Goal: Task Accomplishment & Management: Complete application form

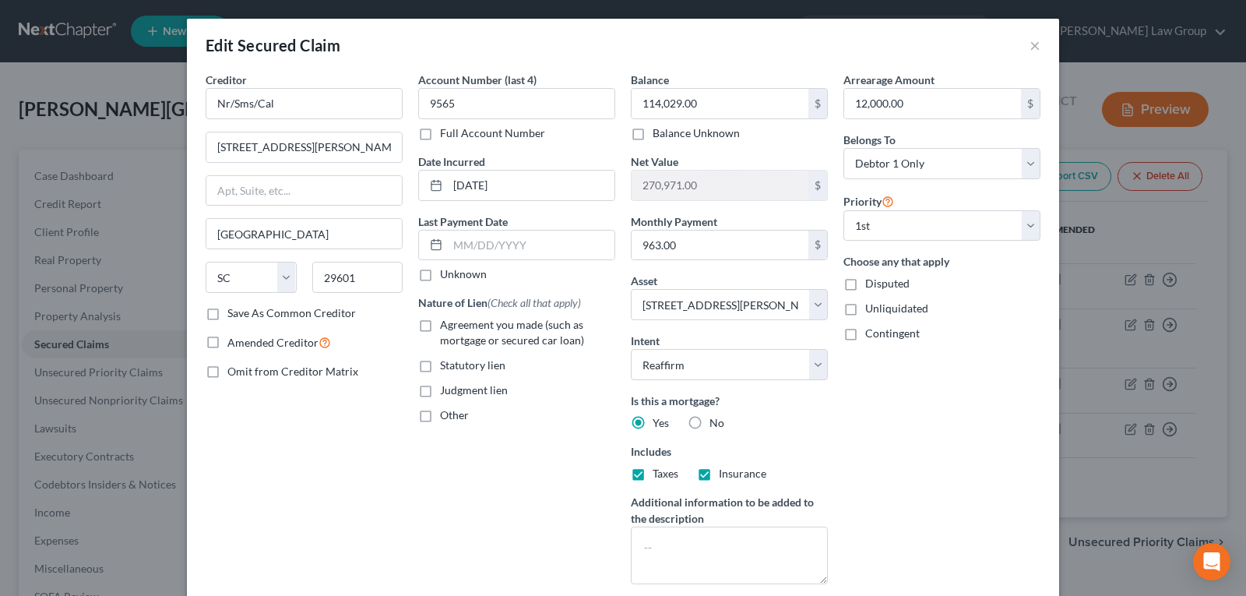
select select "42"
select select "7"
select select "2"
select select "0"
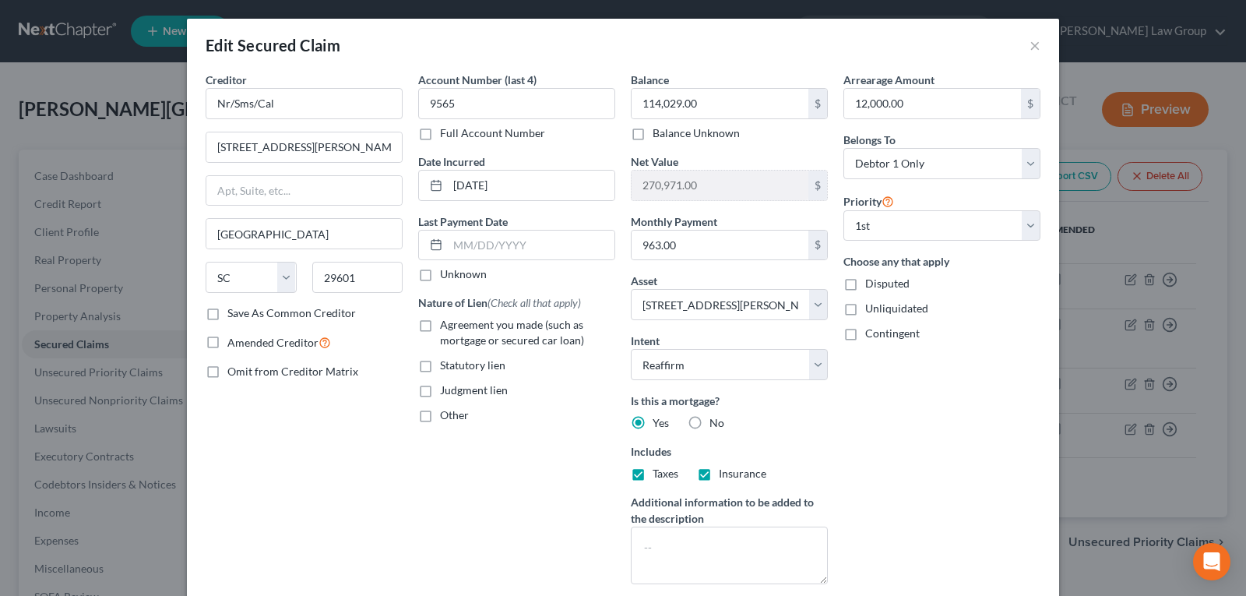
click at [1045, 51] on div "Edit Secured Claim ×" at bounding box center [623, 45] width 872 height 53
drag, startPoint x: 1021, startPoint y: 40, endPoint x: 1035, endPoint y: 44, distance: 14.4
click at [1023, 40] on div "Edit Secured Claim ×" at bounding box center [623, 45] width 872 height 53
click at [1035, 44] on div "Edit Secured Claim ×" at bounding box center [623, 45] width 872 height 53
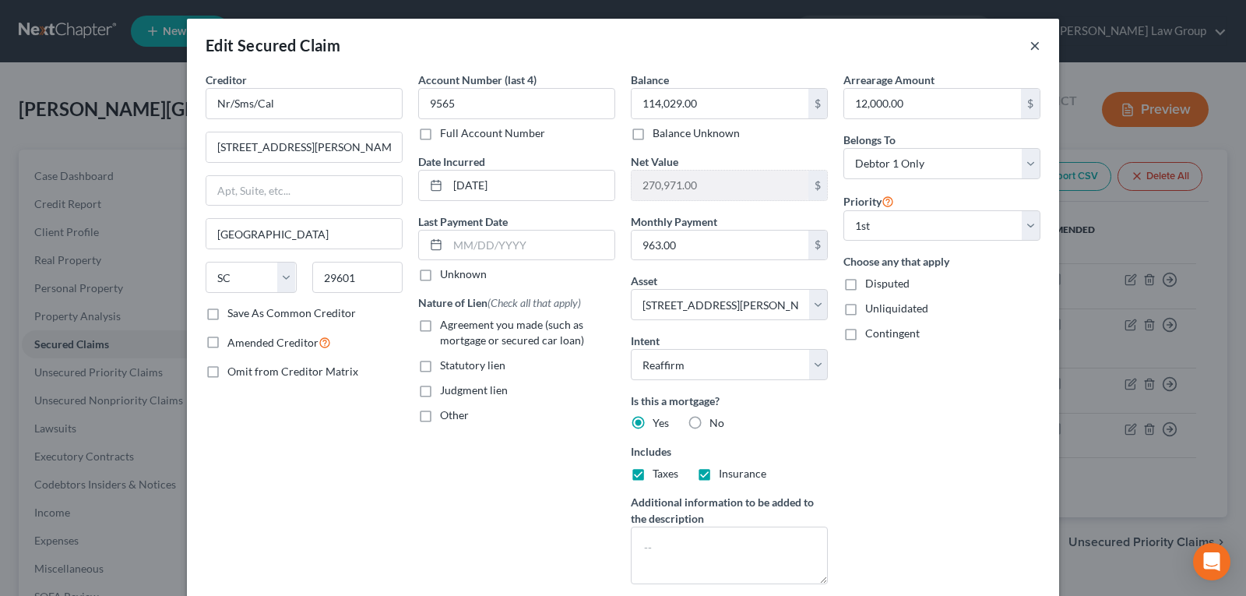
click at [1033, 46] on button "×" at bounding box center [1034, 45] width 11 height 19
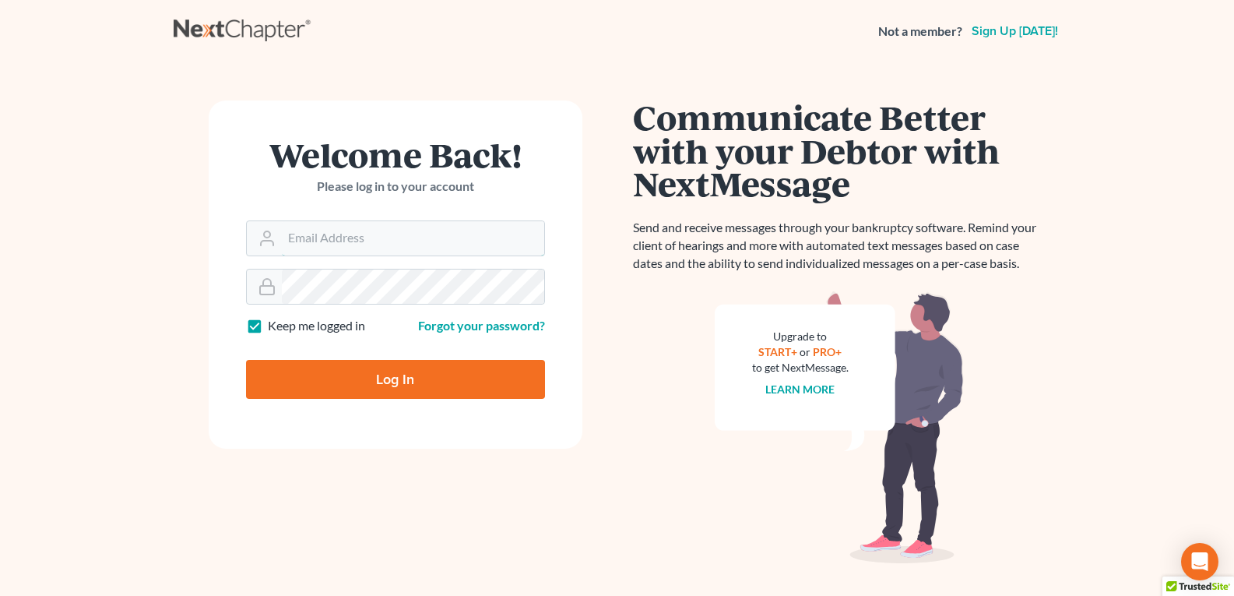
type input "[EMAIL_ADDRESS][DOMAIN_NAME]"
click at [353, 380] on input "Log In" at bounding box center [395, 379] width 299 height 39
type input "Thinking..."
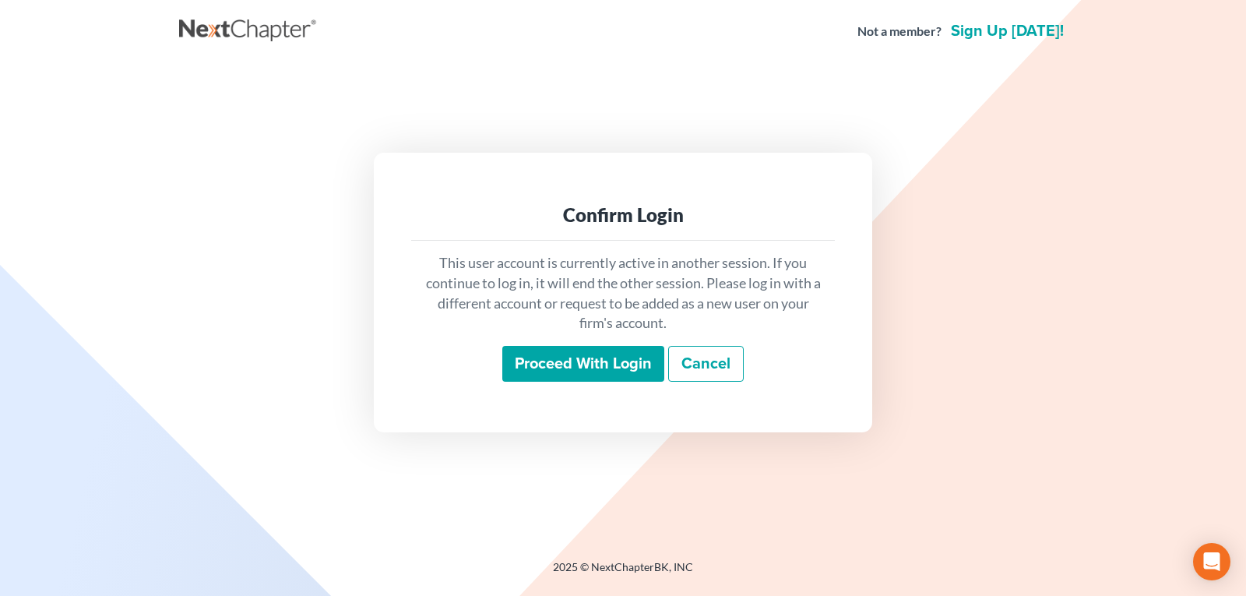
click at [564, 350] on input "Proceed with login" at bounding box center [583, 364] width 162 height 36
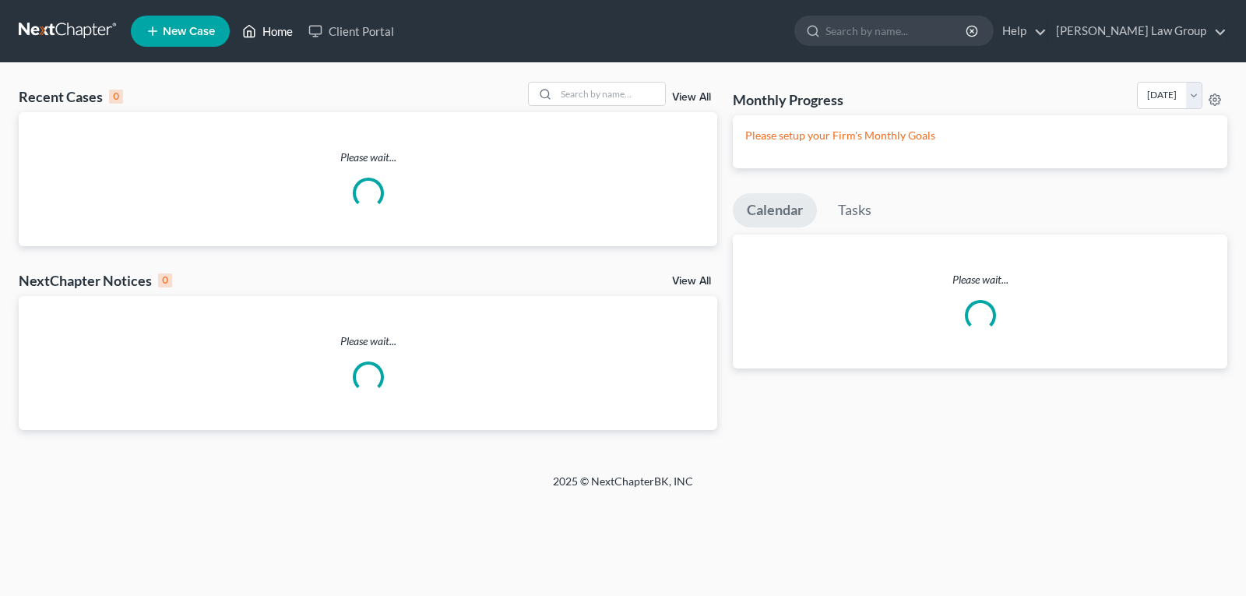
click at [255, 26] on icon at bounding box center [249, 31] width 14 height 19
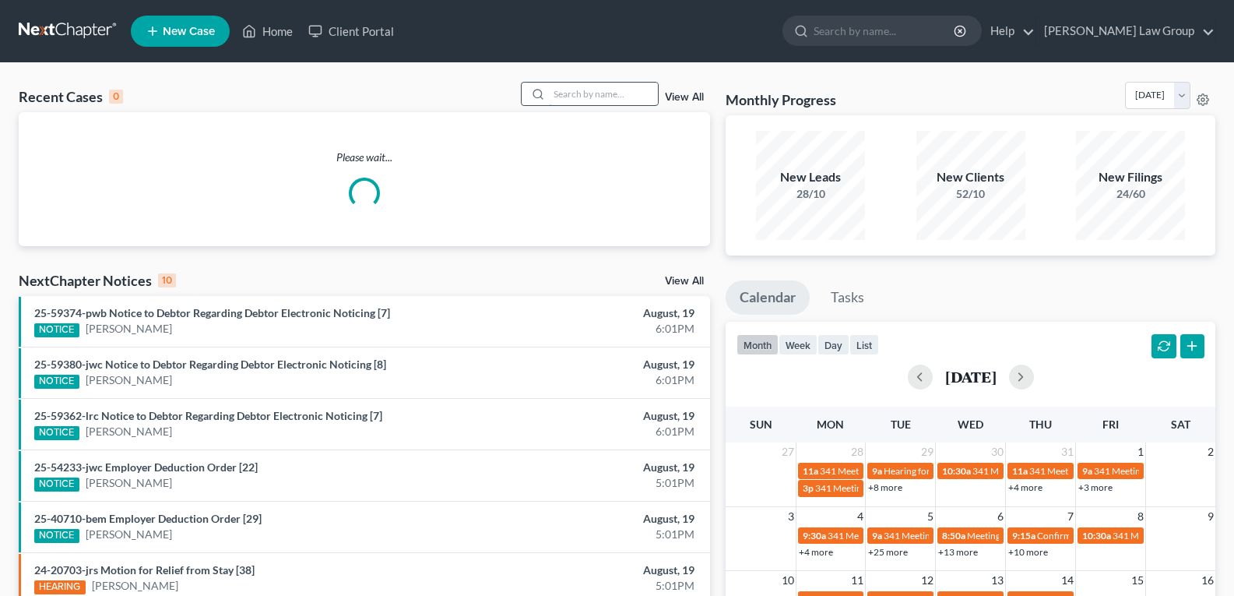
click at [574, 91] on input "search" at bounding box center [603, 94] width 109 height 23
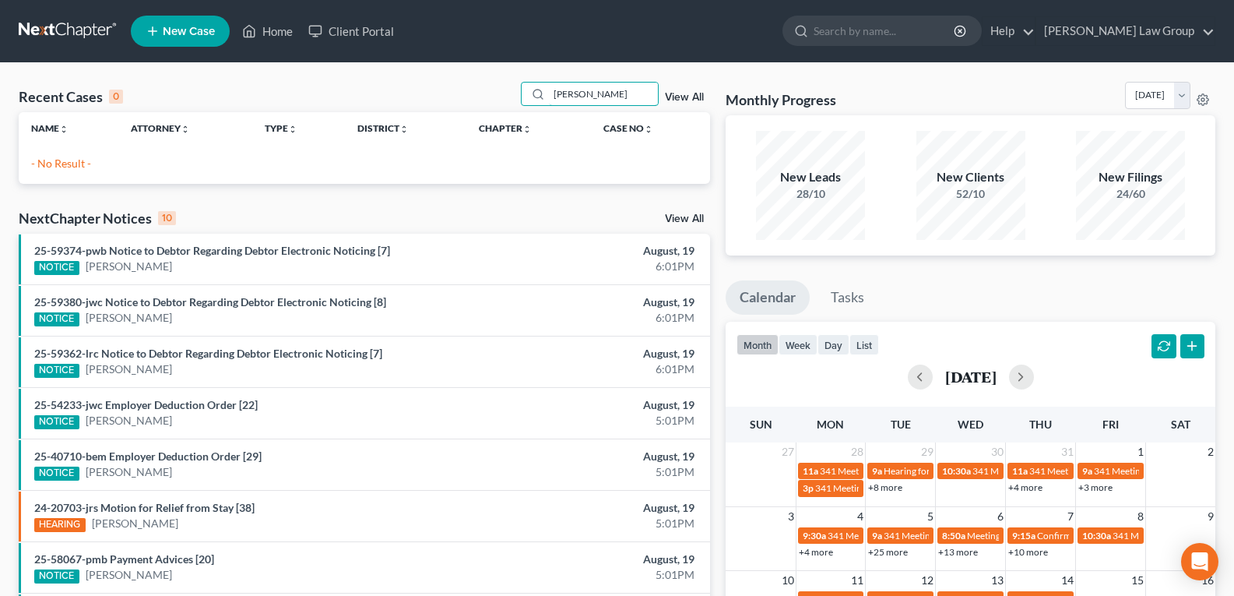
drag, startPoint x: 627, startPoint y: 95, endPoint x: 462, endPoint y: 90, distance: 164.3
click at [462, 90] on div "Recent Cases 0 [PERSON_NAME] View All" at bounding box center [364, 97] width 691 height 30
type input "K"
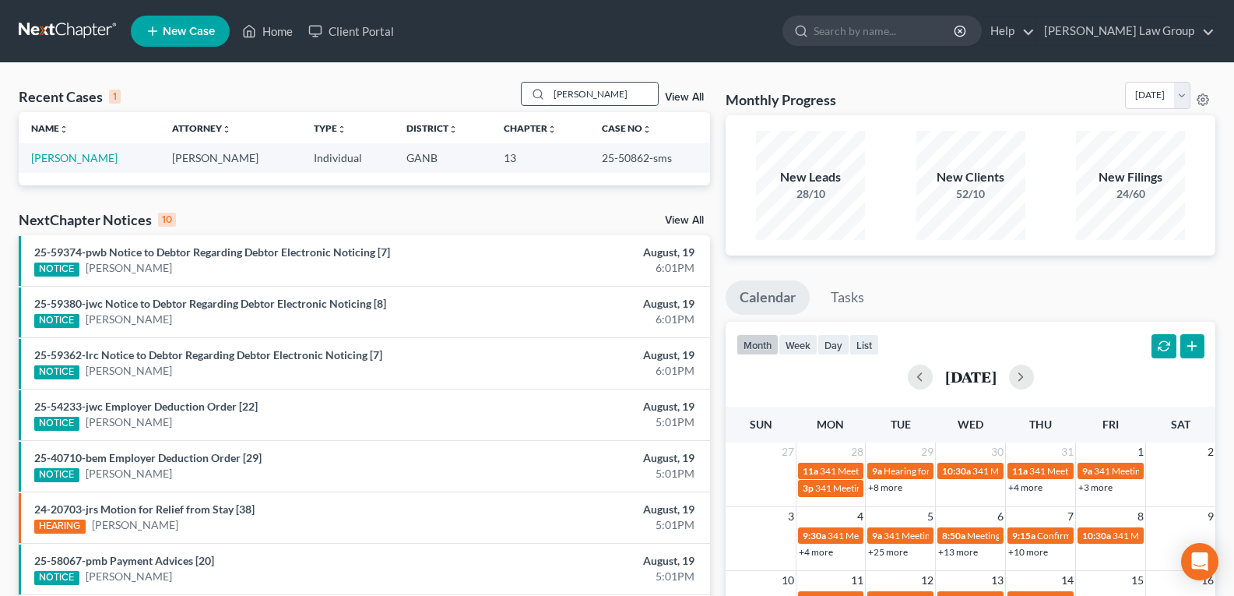
click at [600, 93] on input "[PERSON_NAME]" at bounding box center [603, 94] width 109 height 23
type input "nasir"
click at [53, 163] on link "[PERSON_NAME]" at bounding box center [74, 157] width 86 height 13
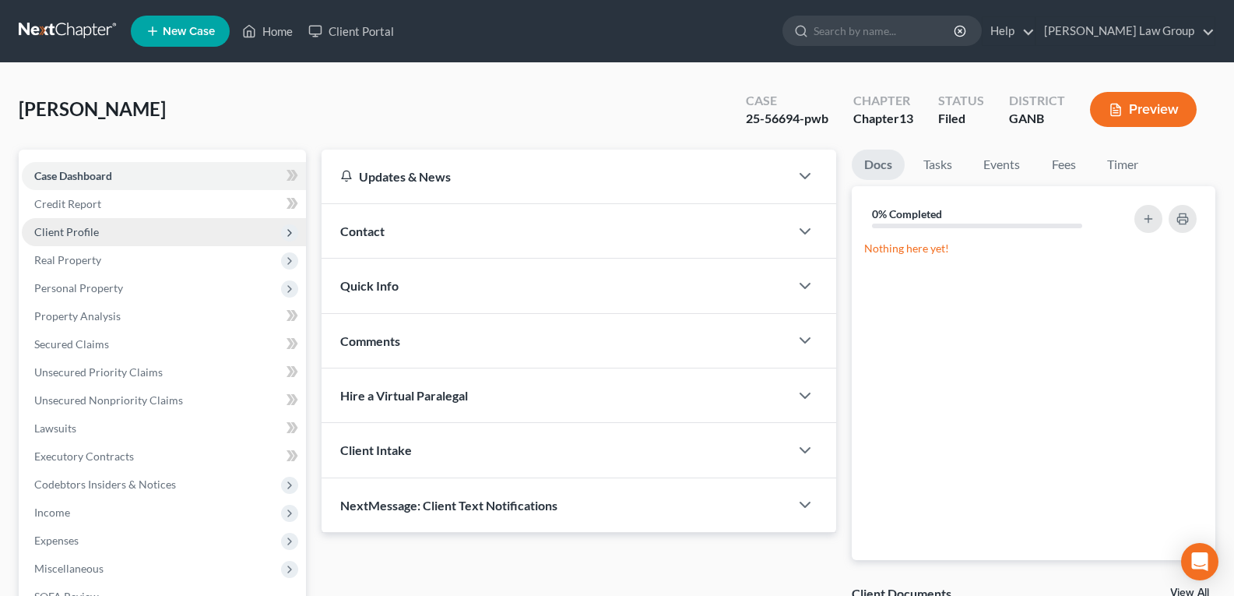
click at [65, 235] on span "Client Profile" at bounding box center [66, 231] width 65 height 13
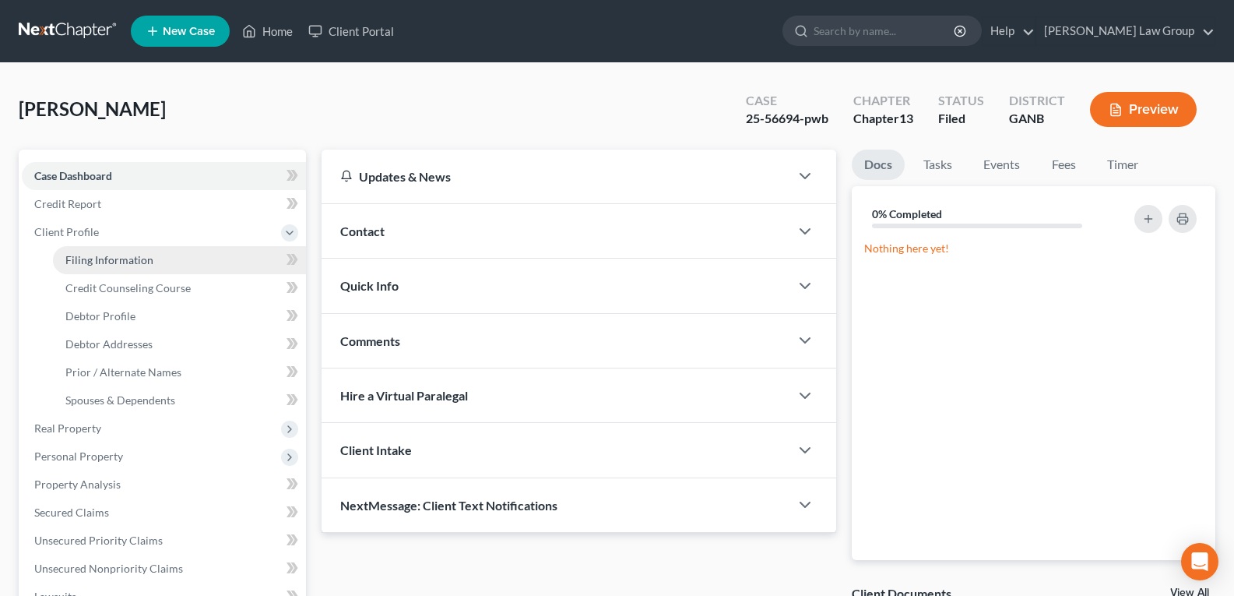
click at [76, 258] on span "Filing Information" at bounding box center [109, 259] width 88 height 13
select select "1"
select select "0"
select select "3"
select select "10"
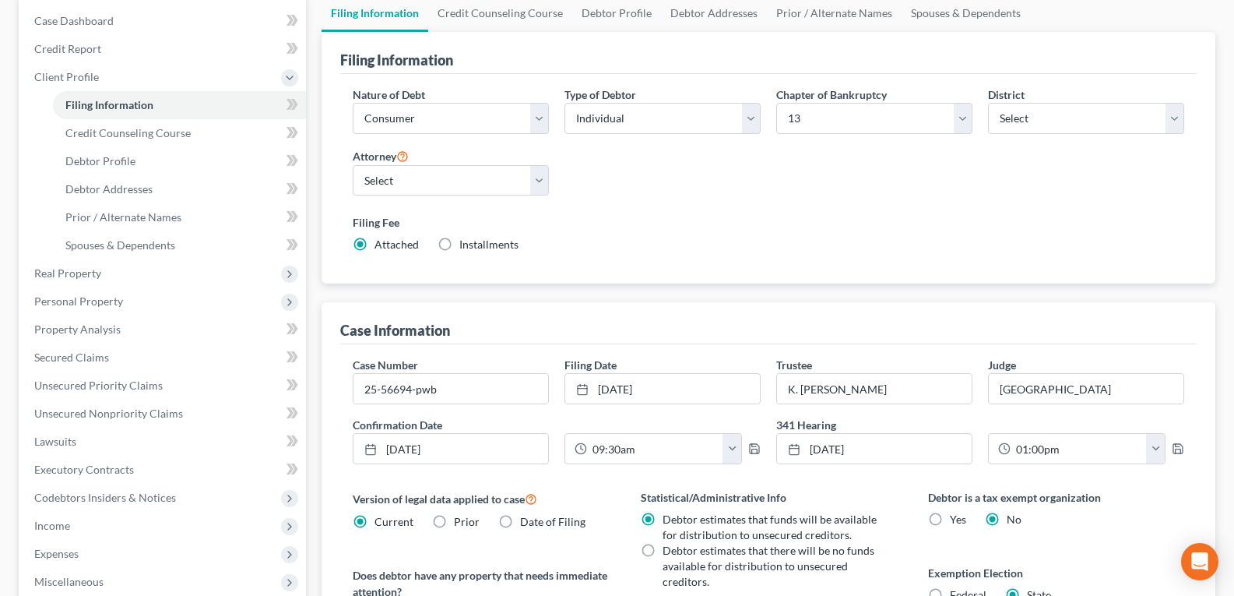
scroll to position [156, 0]
